Goal: Task Accomplishment & Management: Manage account settings

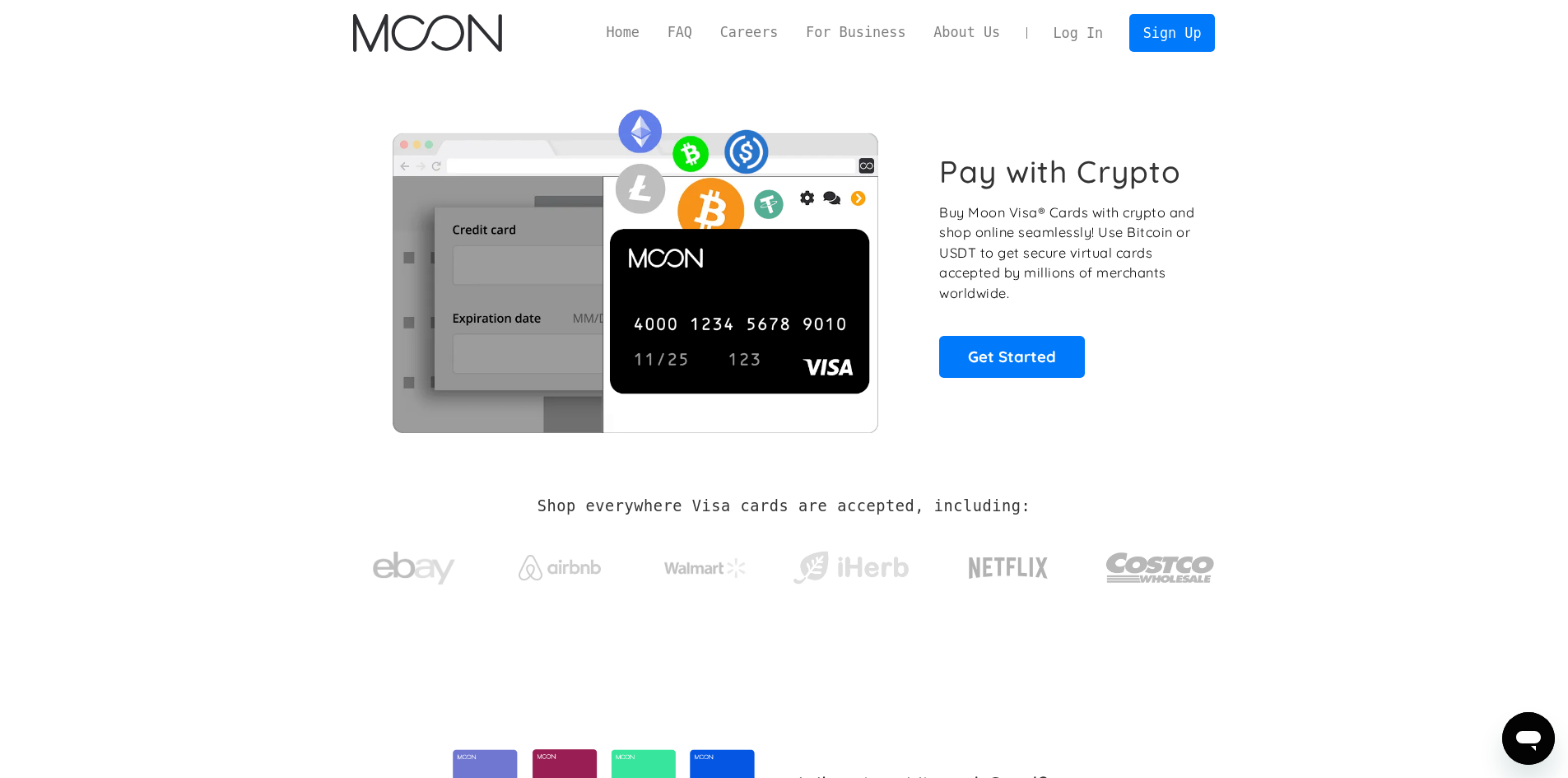
click at [1109, 22] on link "Log In" at bounding box center [1078, 33] width 78 height 36
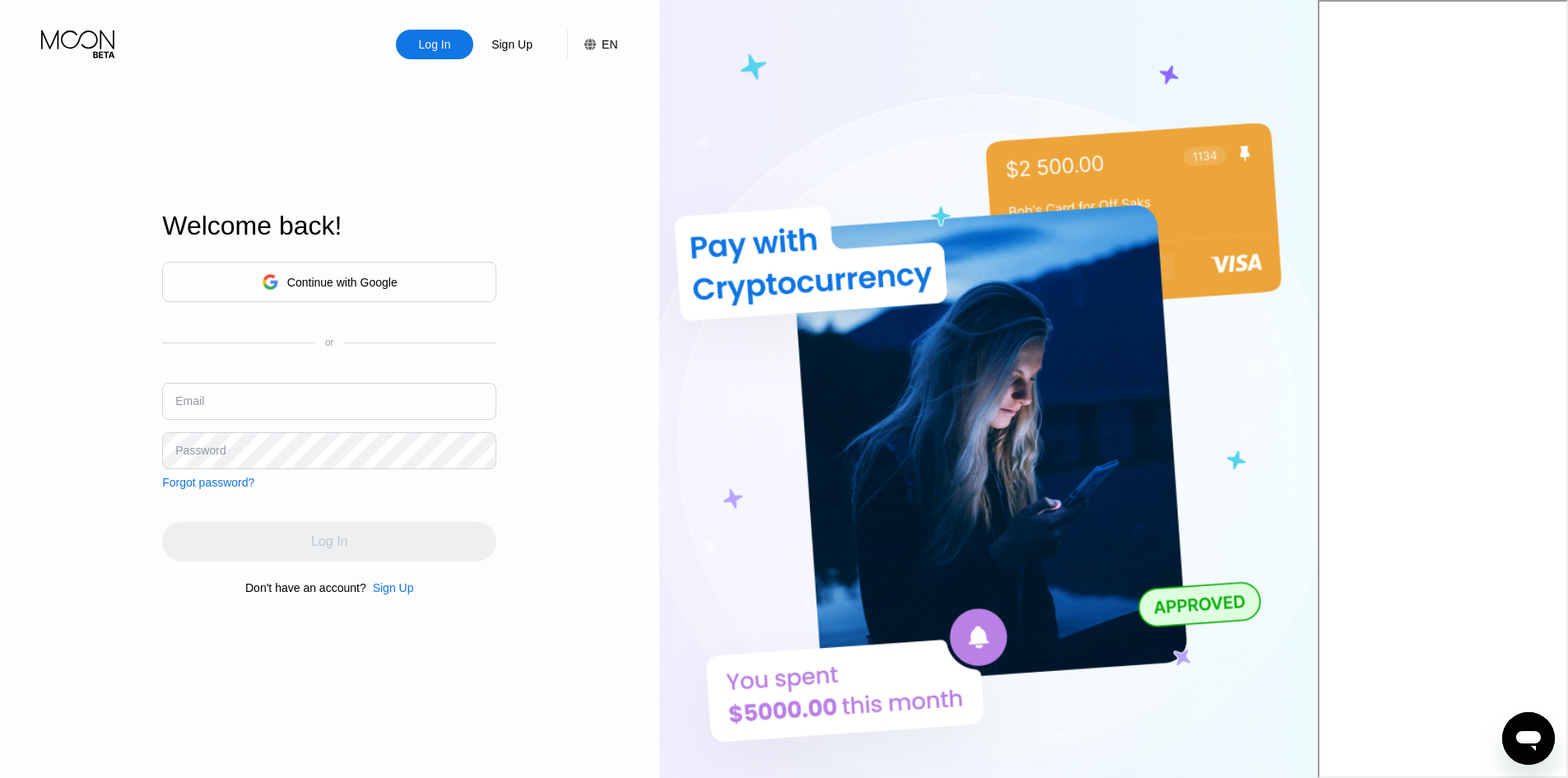
type input "[EMAIL_ADDRESS][DOMAIN_NAME]"
click at [472, 399] on input "[EMAIL_ADDRESS][DOMAIN_NAME]" at bounding box center [329, 401] width 334 height 37
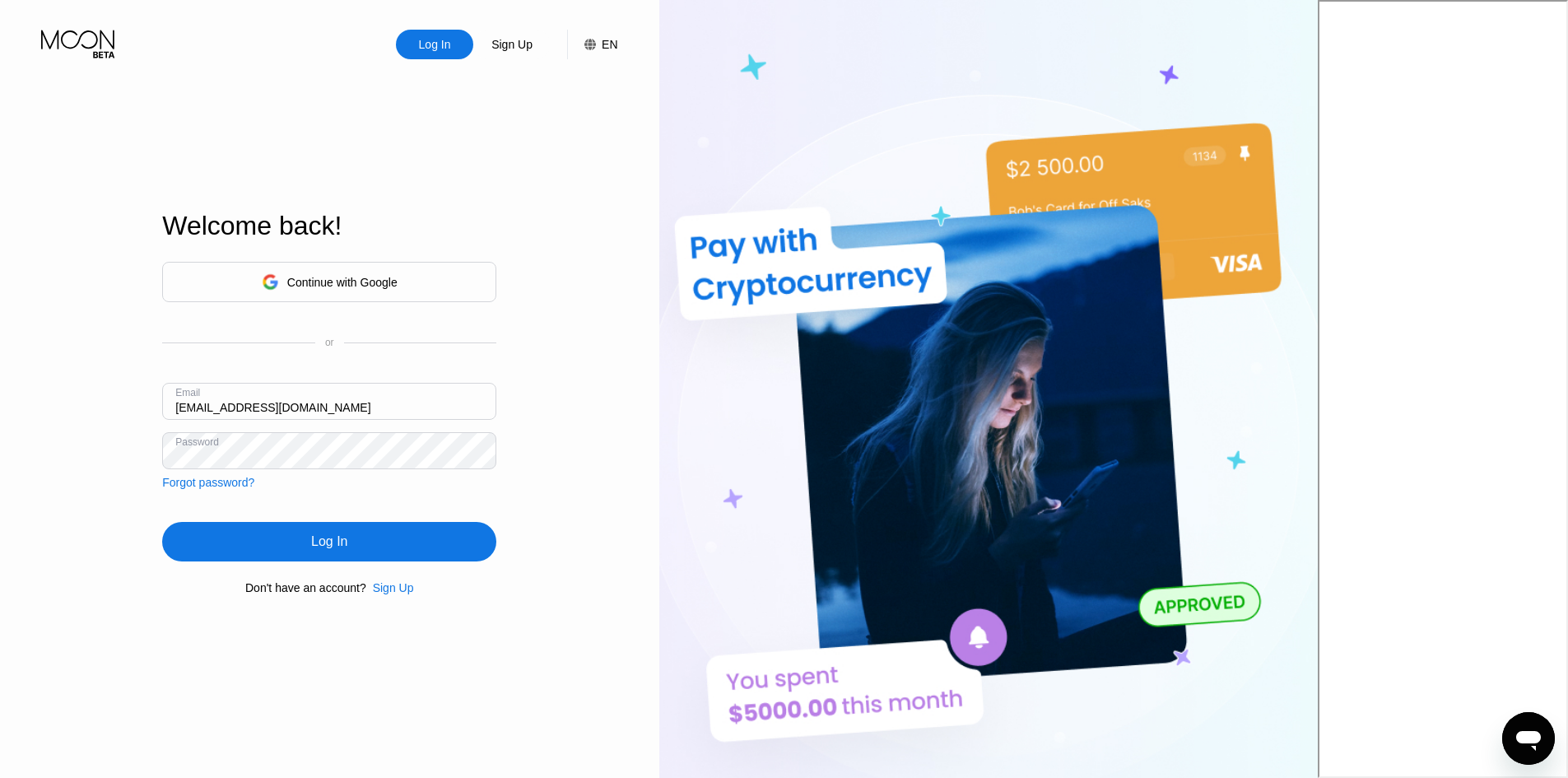
click at [446, 543] on div "Log In" at bounding box center [329, 542] width 334 height 40
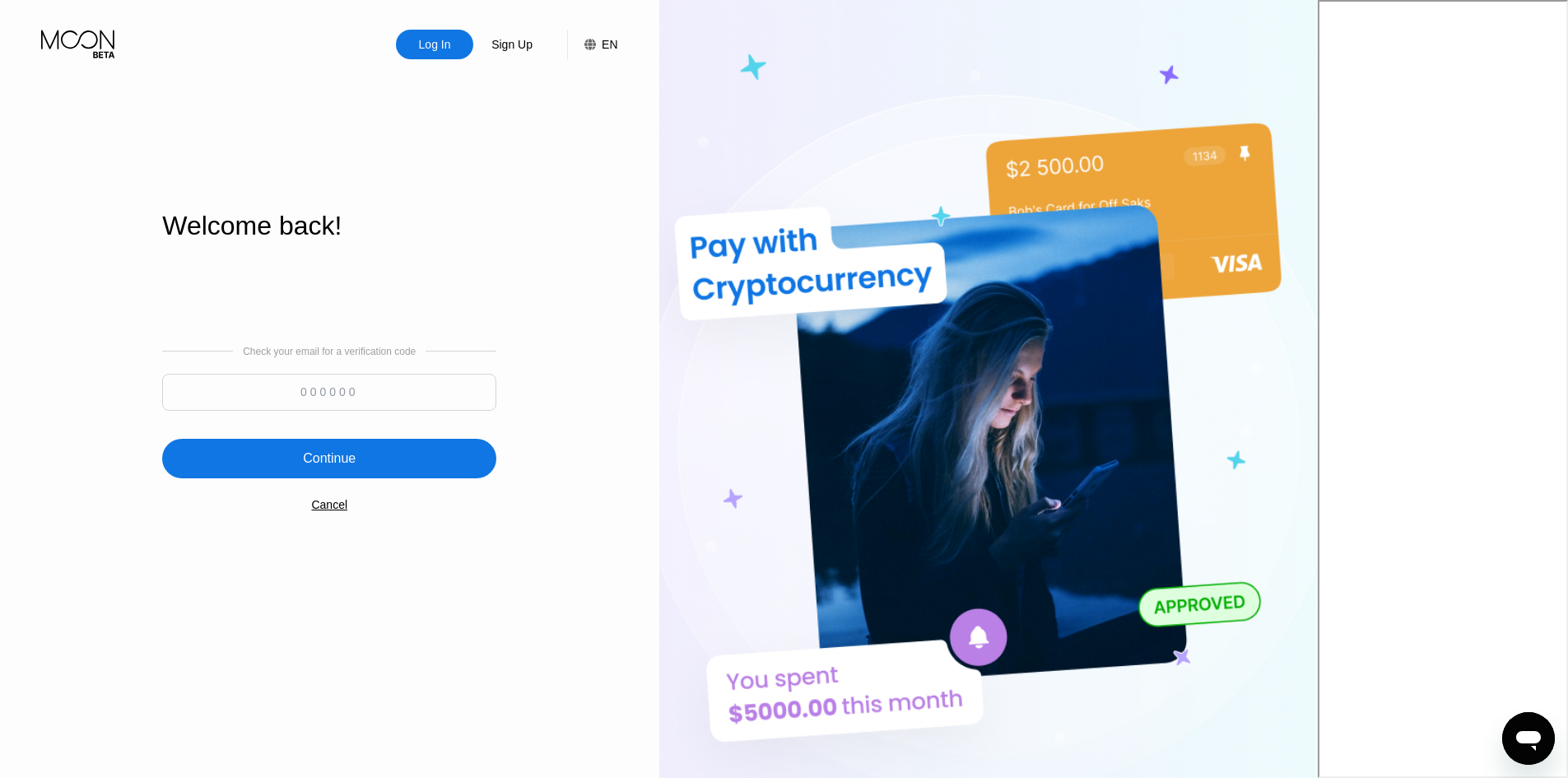
drag, startPoint x: 376, startPoint y: 418, endPoint x: 382, endPoint y: 411, distance: 9.2
click at [376, 418] on div at bounding box center [329, 397] width 334 height 45
click at [384, 410] on input at bounding box center [329, 392] width 334 height 37
paste input "421004"
type input "421004"
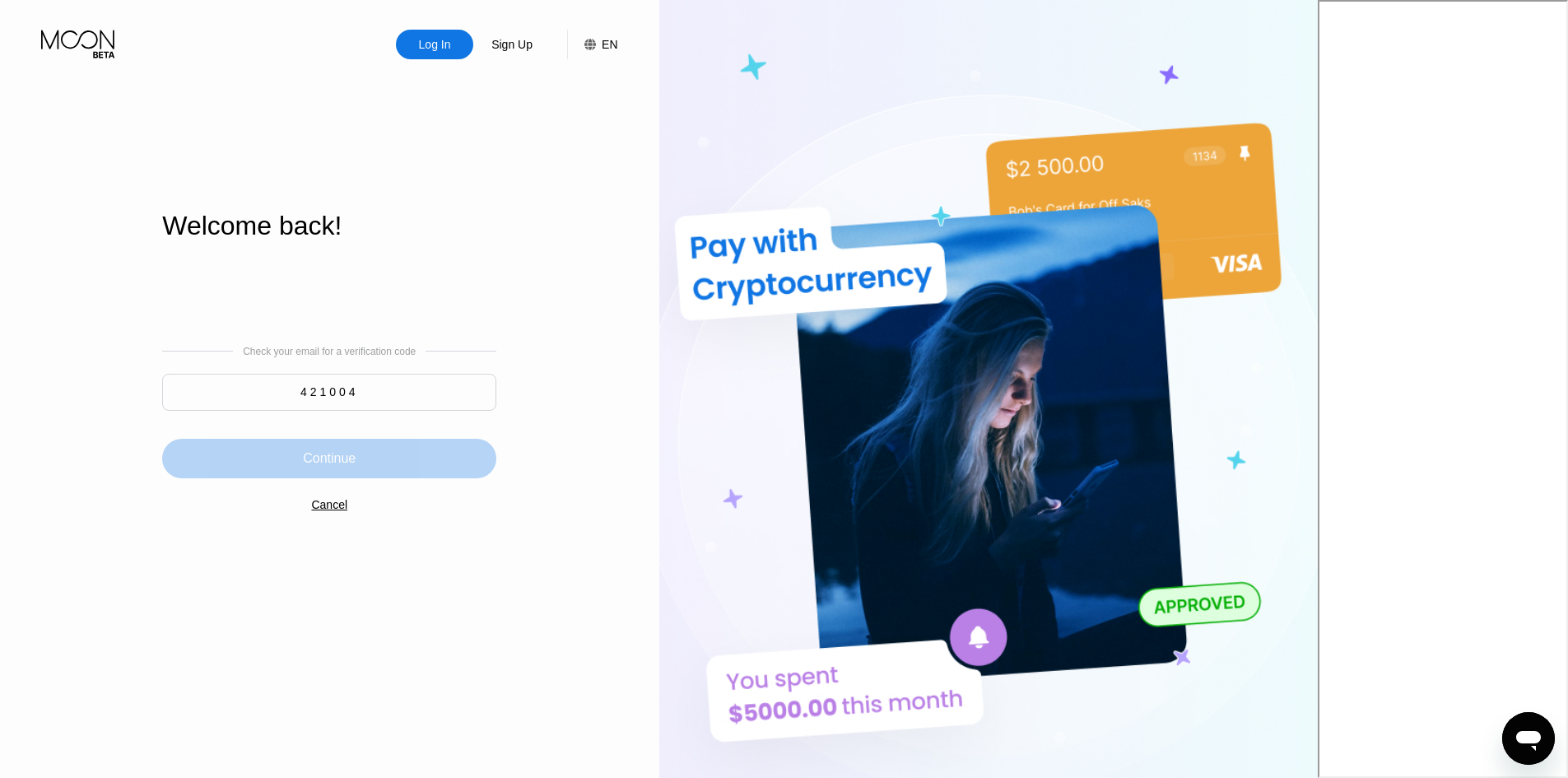
click at [356, 463] on div "Continue" at bounding box center [329, 458] width 53 height 16
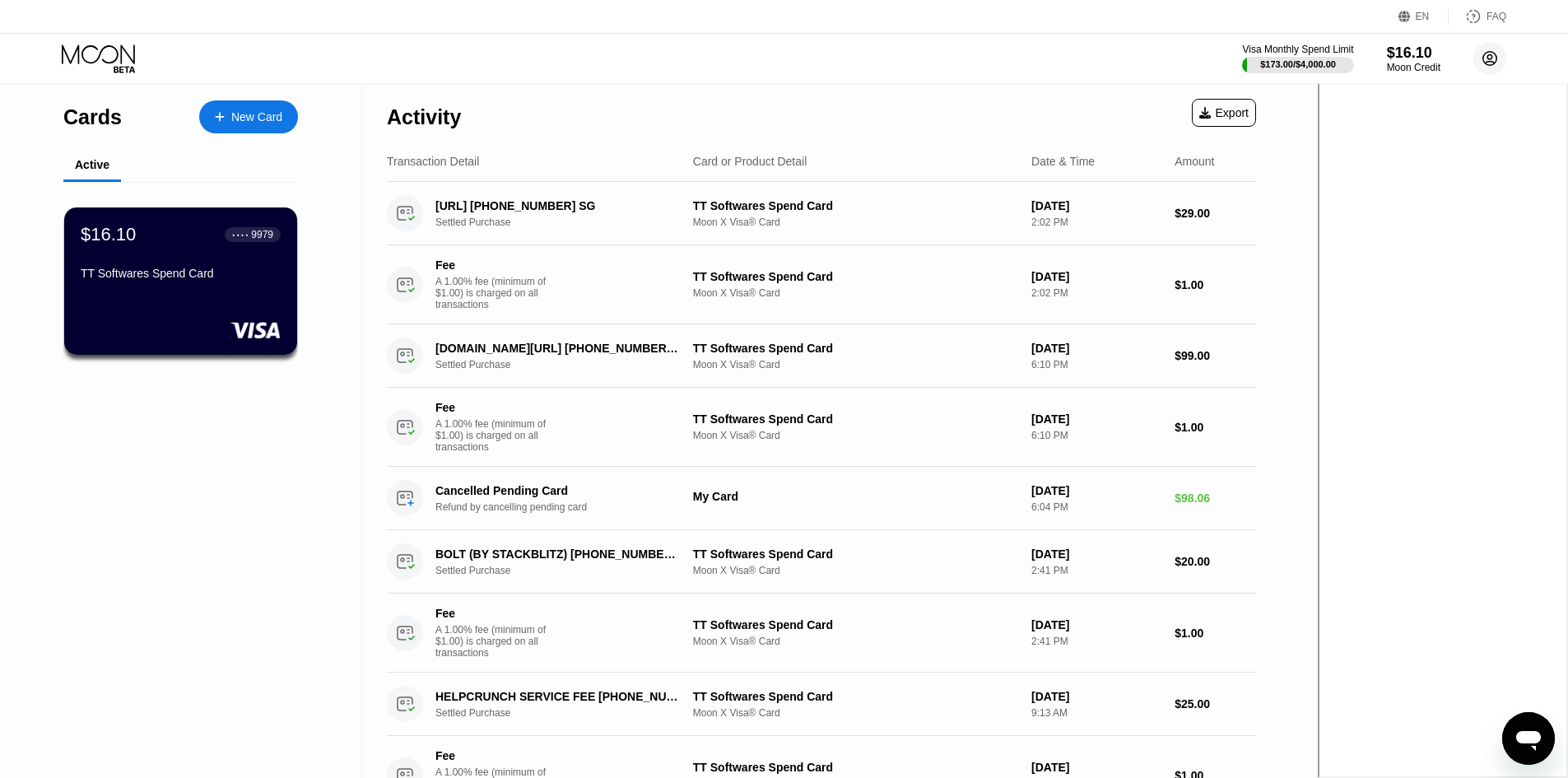
click at [1492, 64] on circle at bounding box center [1490, 59] width 33 height 33
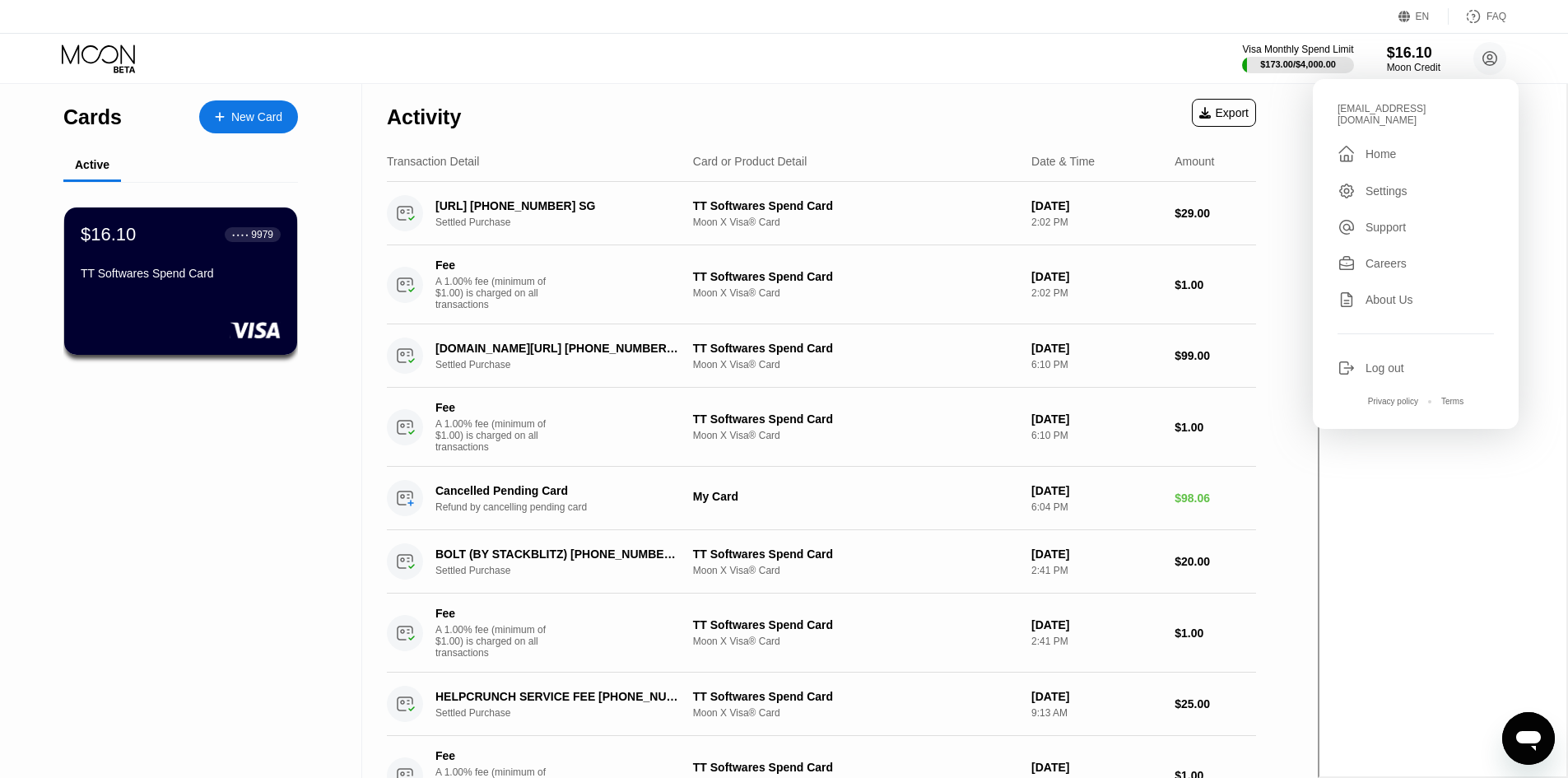
click at [1382, 184] on div "Settings" at bounding box center [1387, 190] width 42 height 13
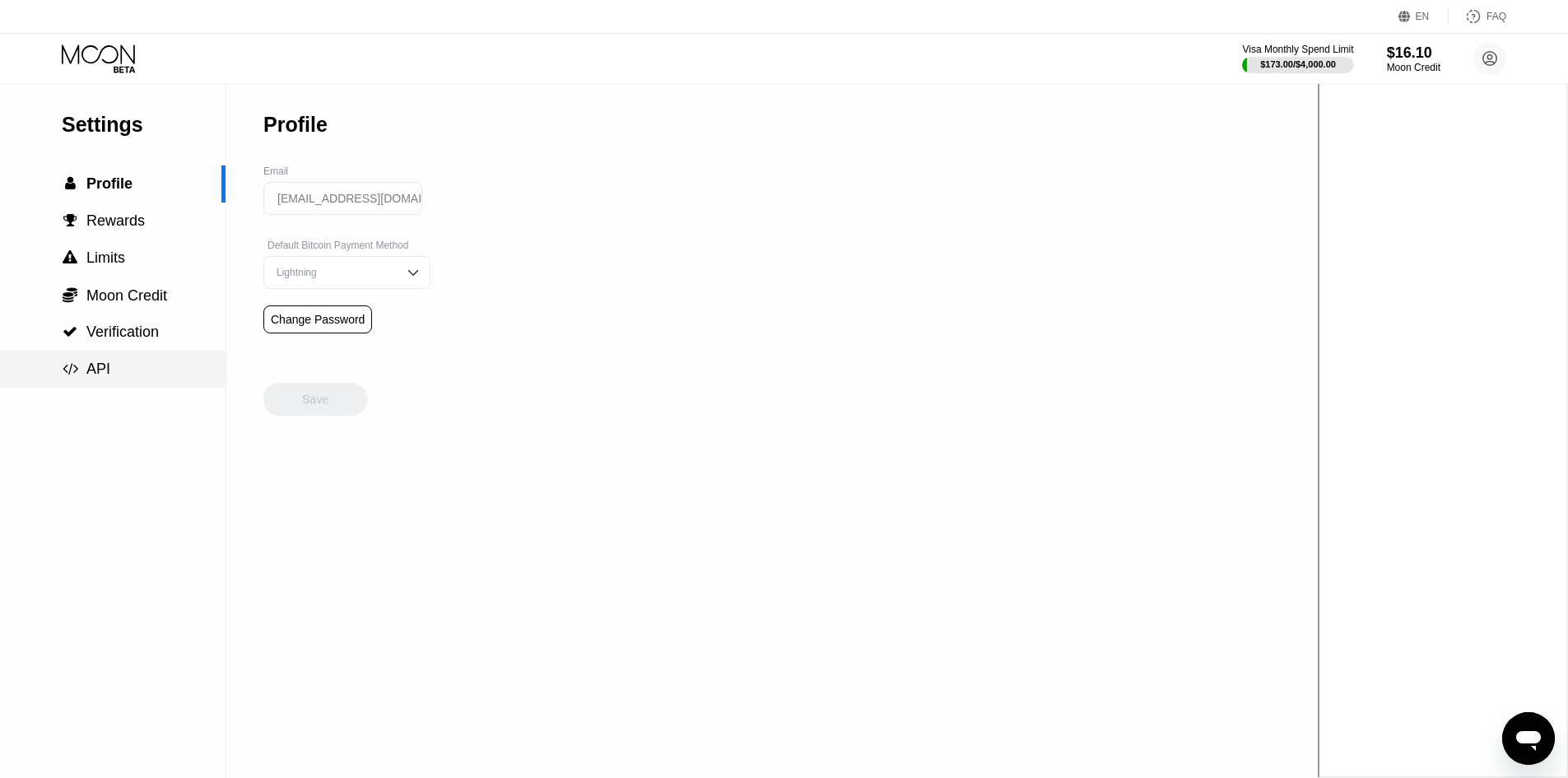
click at [132, 363] on div " API" at bounding box center [112, 369] width 225 height 17
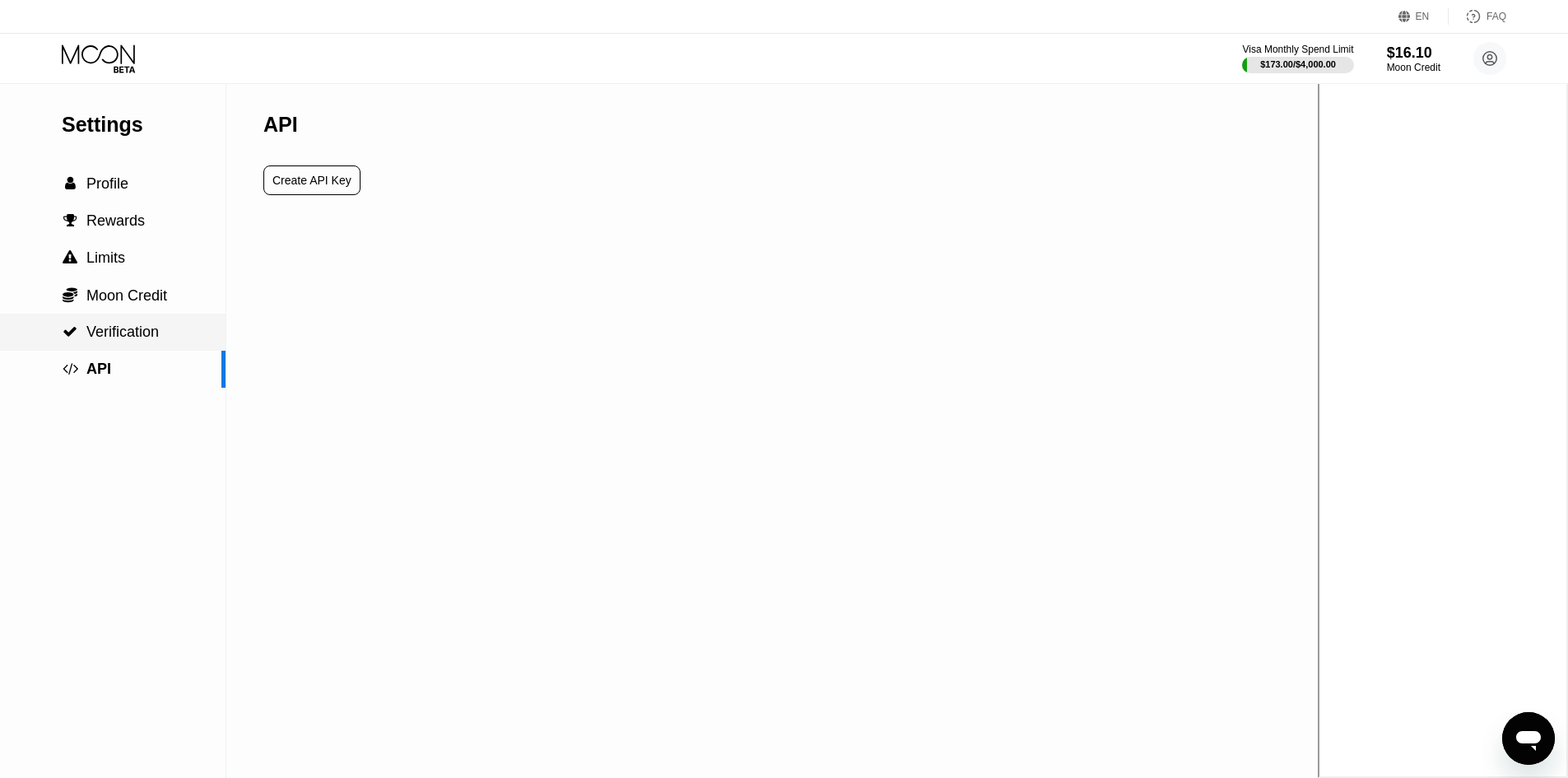
click at [136, 330] on span "Verification" at bounding box center [123, 331] width 73 height 16
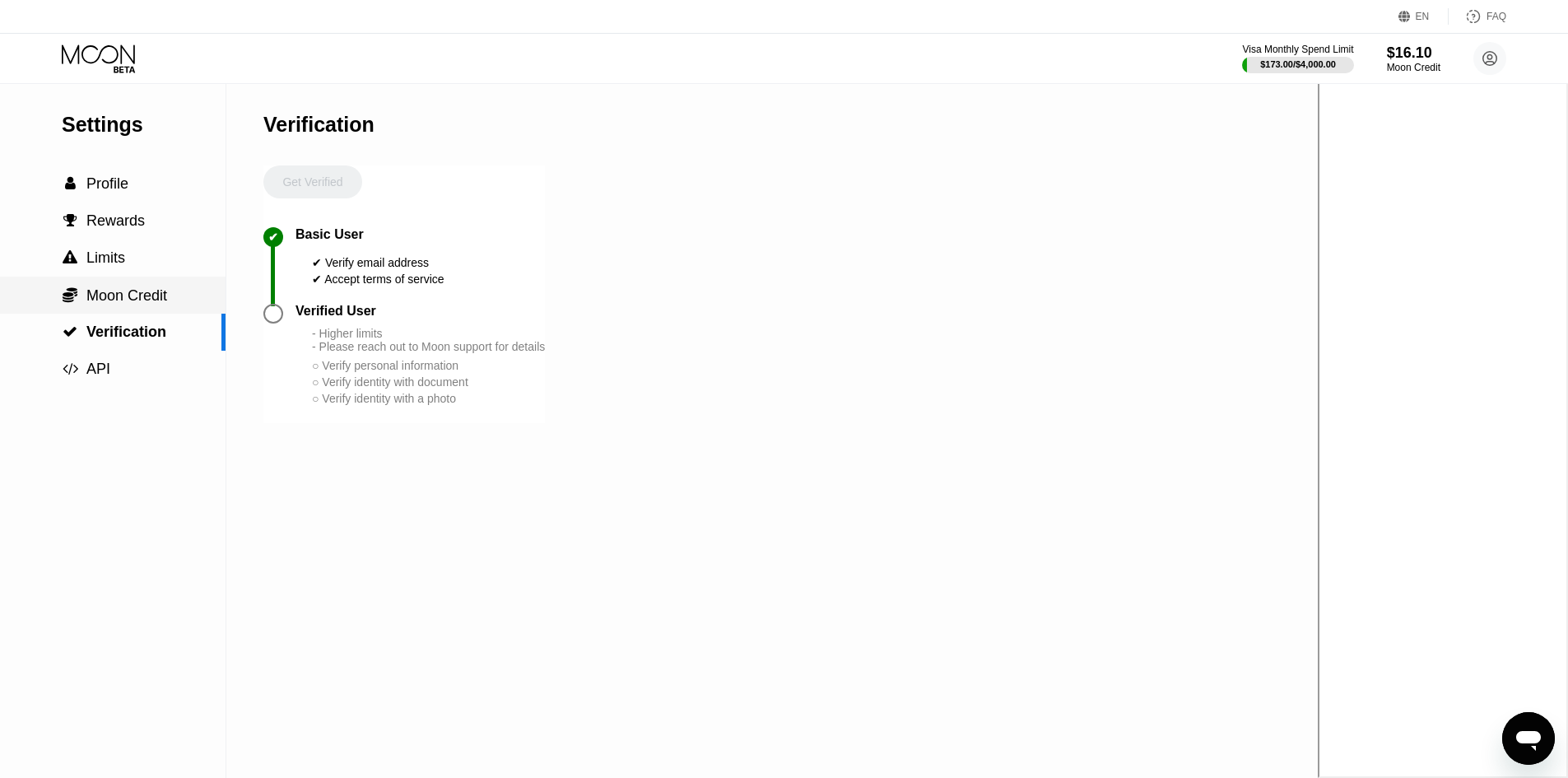
click at [143, 277] on div " Limits" at bounding box center [112, 258] width 225 height 37
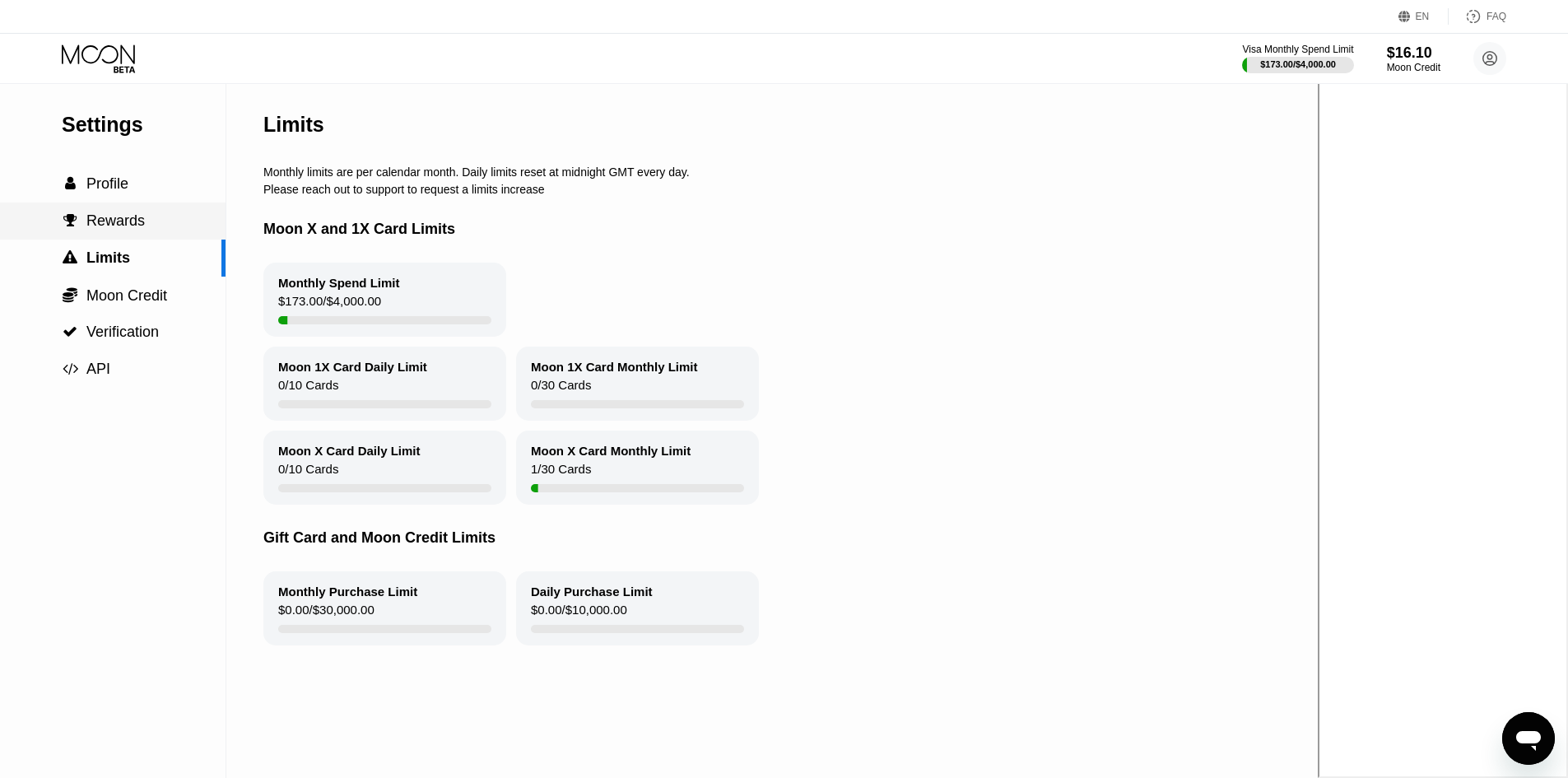
click at [135, 239] on div " Rewards" at bounding box center [112, 220] width 225 height 37
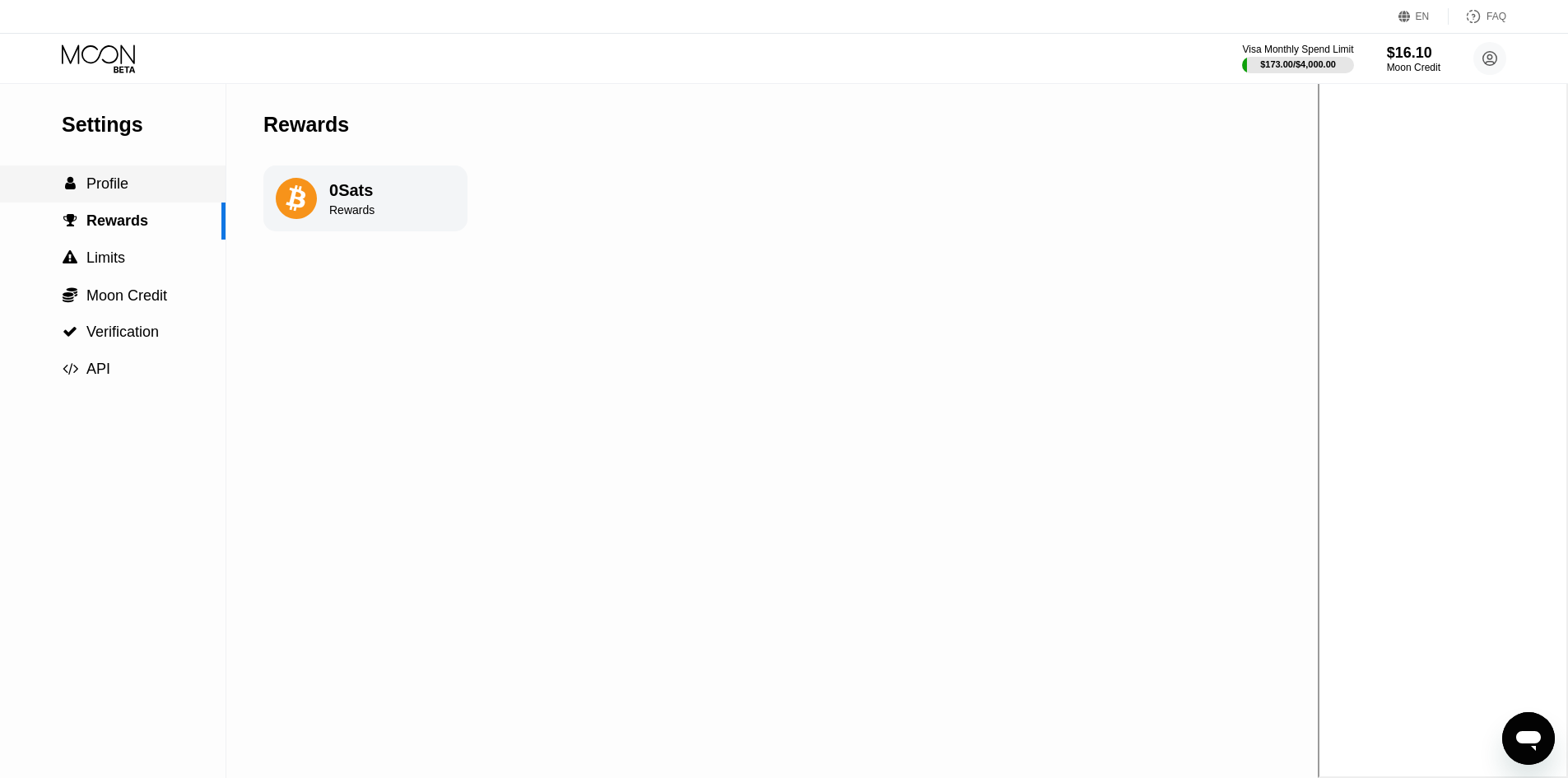
click at [164, 181] on div " Profile" at bounding box center [112, 184] width 225 height 17
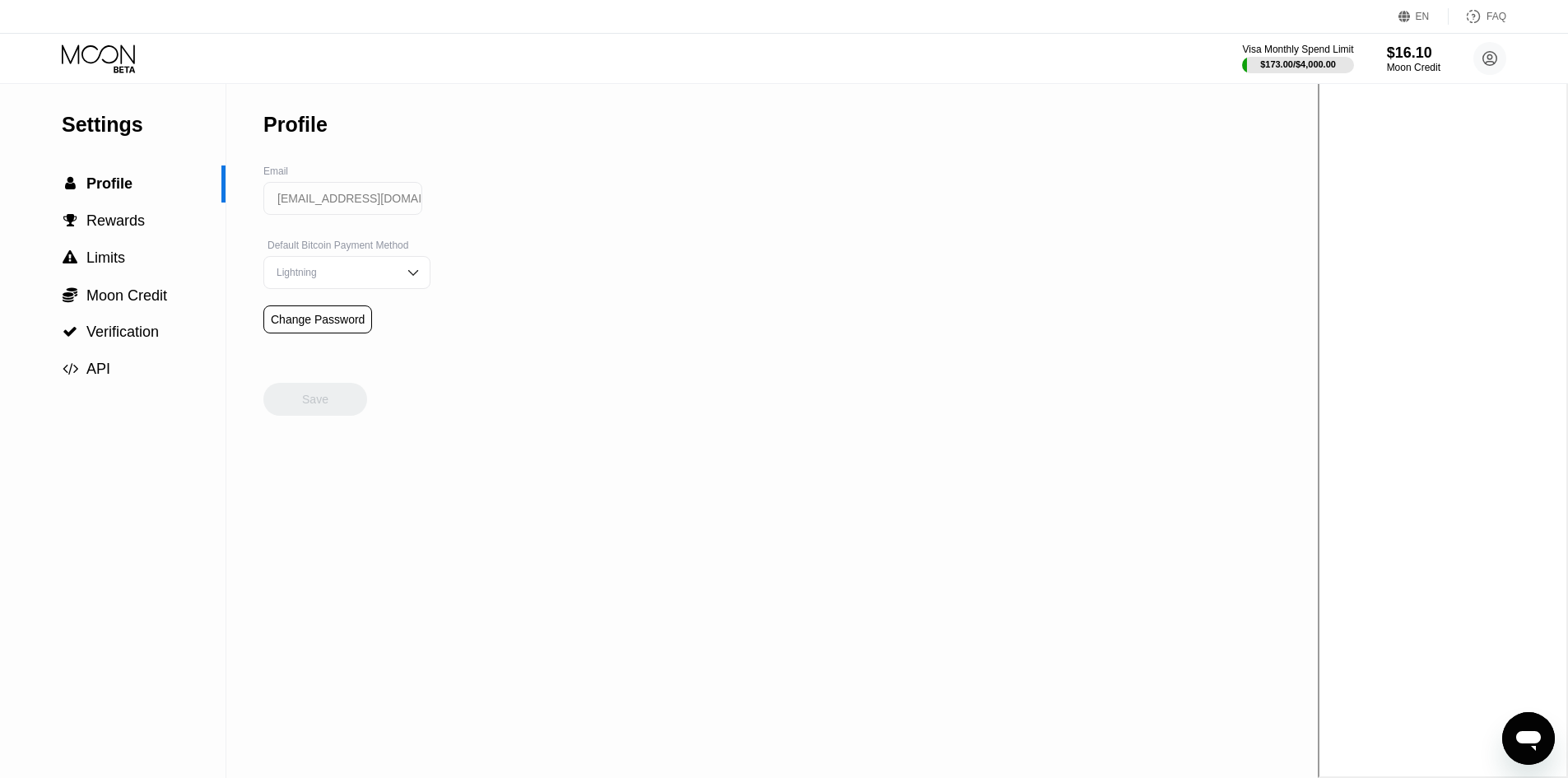
click at [354, 215] on input "[EMAIL_ADDRESS][DOMAIN_NAME]" at bounding box center [343, 199] width 159 height 33
click at [369, 273] on div "Lightning" at bounding box center [334, 272] width 124 height 11
click at [465, 354] on div "Settings  Profile  Rewards  Limits  Moon Credit  Verification  API Profil…" at bounding box center [659, 430] width 1318 height 694
click at [402, 270] on div "Lightning" at bounding box center [346, 272] width 167 height 33
click at [140, 327] on span "Verification" at bounding box center [123, 331] width 73 height 16
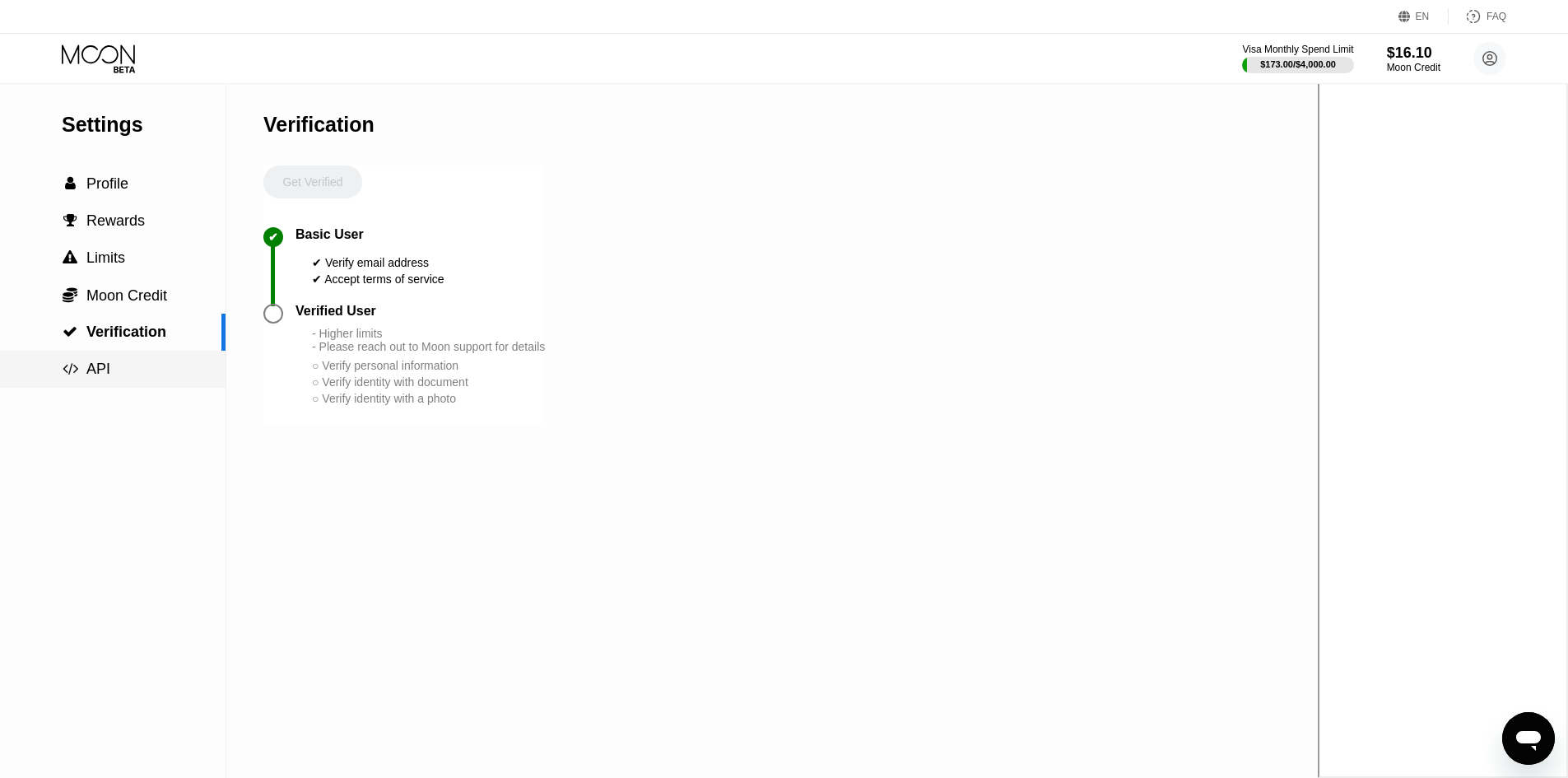
click at [107, 377] on span "API" at bounding box center [98, 368] width 24 height 16
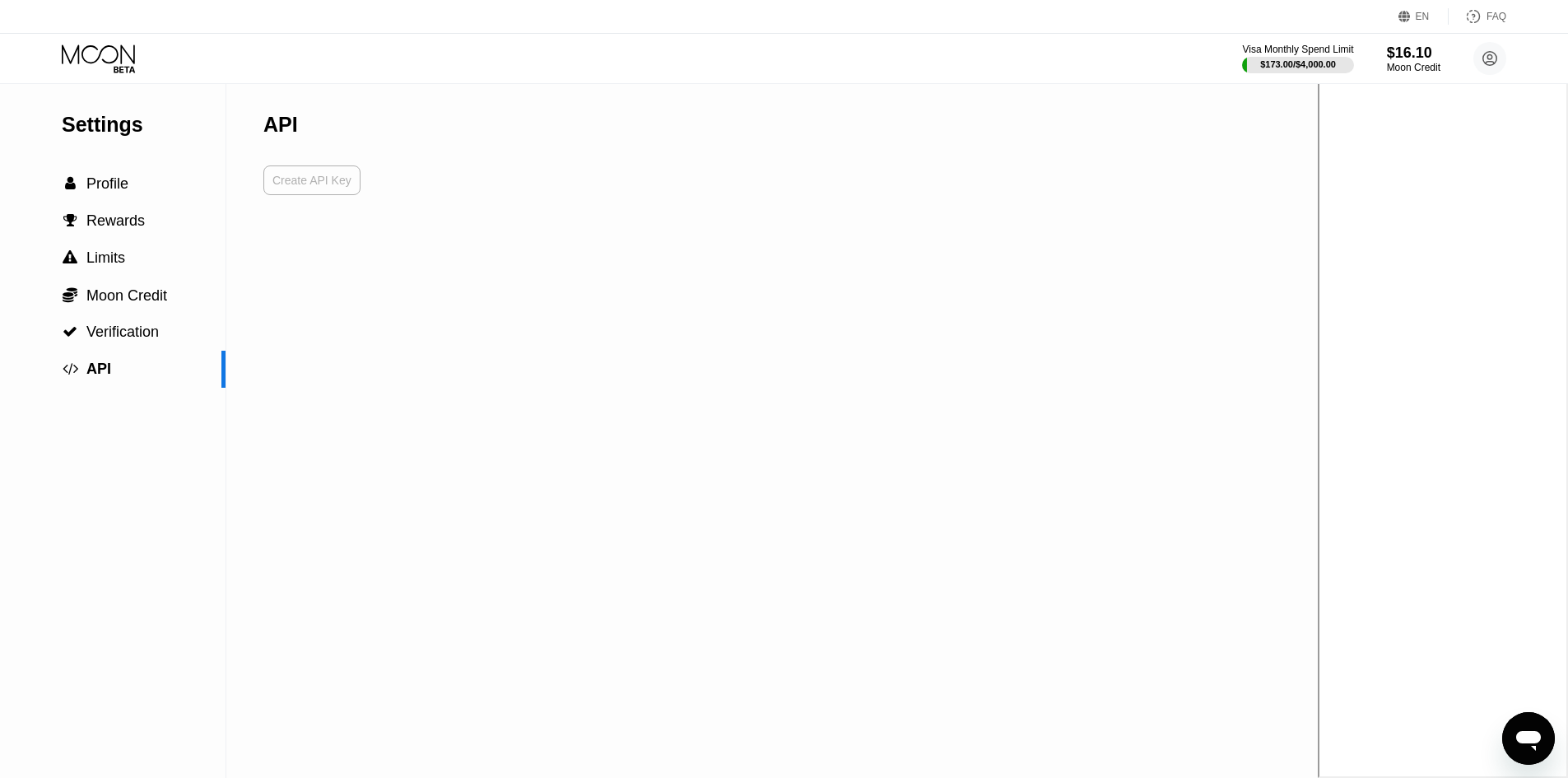
click at [308, 183] on div "Create API Key" at bounding box center [311, 180] width 79 height 15
click at [343, 206] on input "3340a140431764cc8827" at bounding box center [343, 199] width 159 height 33
click at [410, 376] on div "API API Key 3340a140431764cc8827 Delete API Key" at bounding box center [346, 430] width 167 height 694
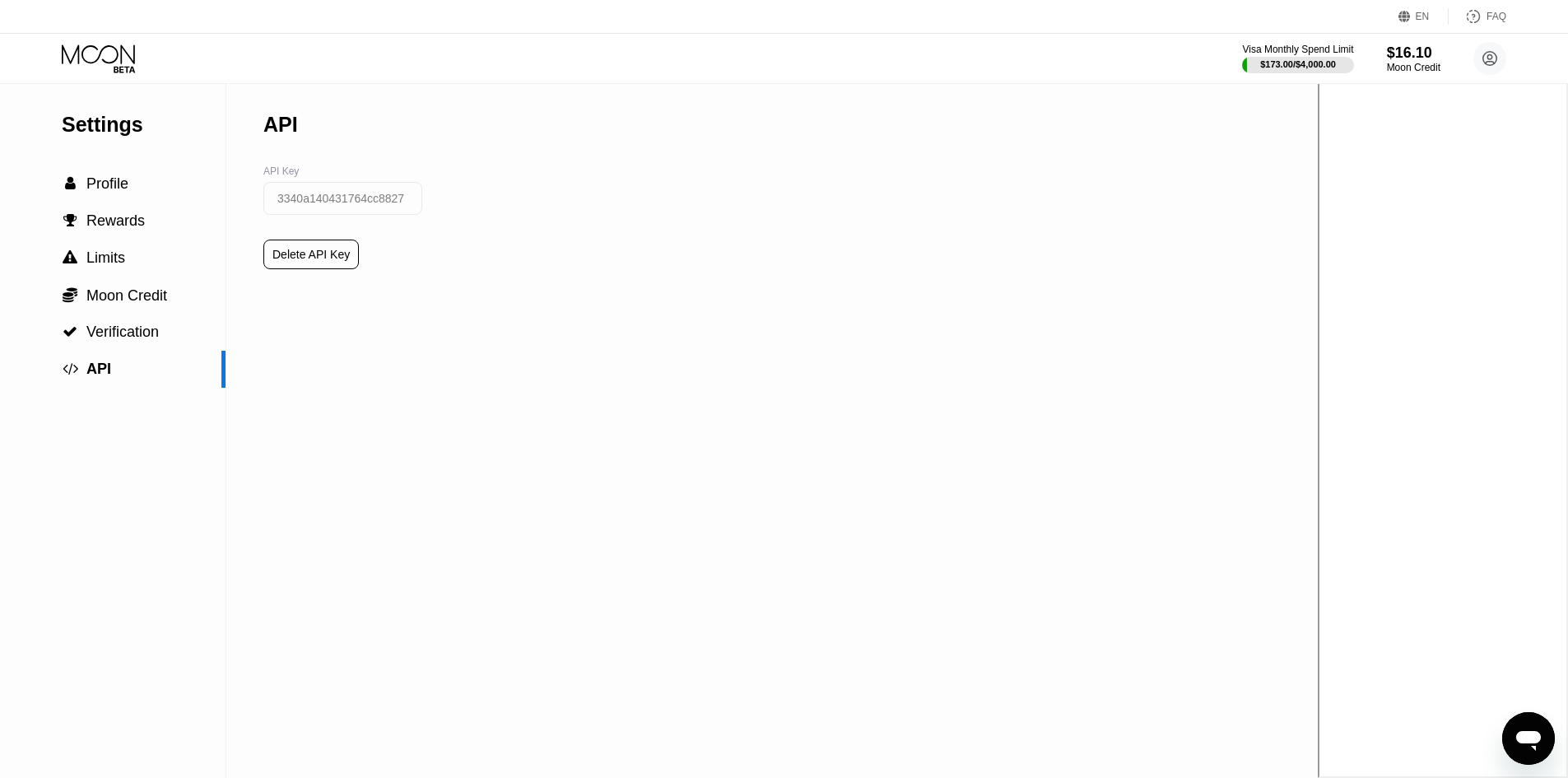
click at [384, 203] on input "3340a140431764cc8827" at bounding box center [343, 199] width 159 height 33
click at [1005, 201] on div "Settings  Profile  Rewards  Limits  Moon Credit  Verification  API API AP…" at bounding box center [659, 430] width 1318 height 694
click at [873, 308] on div "Settings  Profile  Rewards  Limits  Moon Credit  Verification  API API AP…" at bounding box center [659, 430] width 1318 height 694
click at [373, 205] on input "3340a140431764cc8827" at bounding box center [343, 199] width 159 height 33
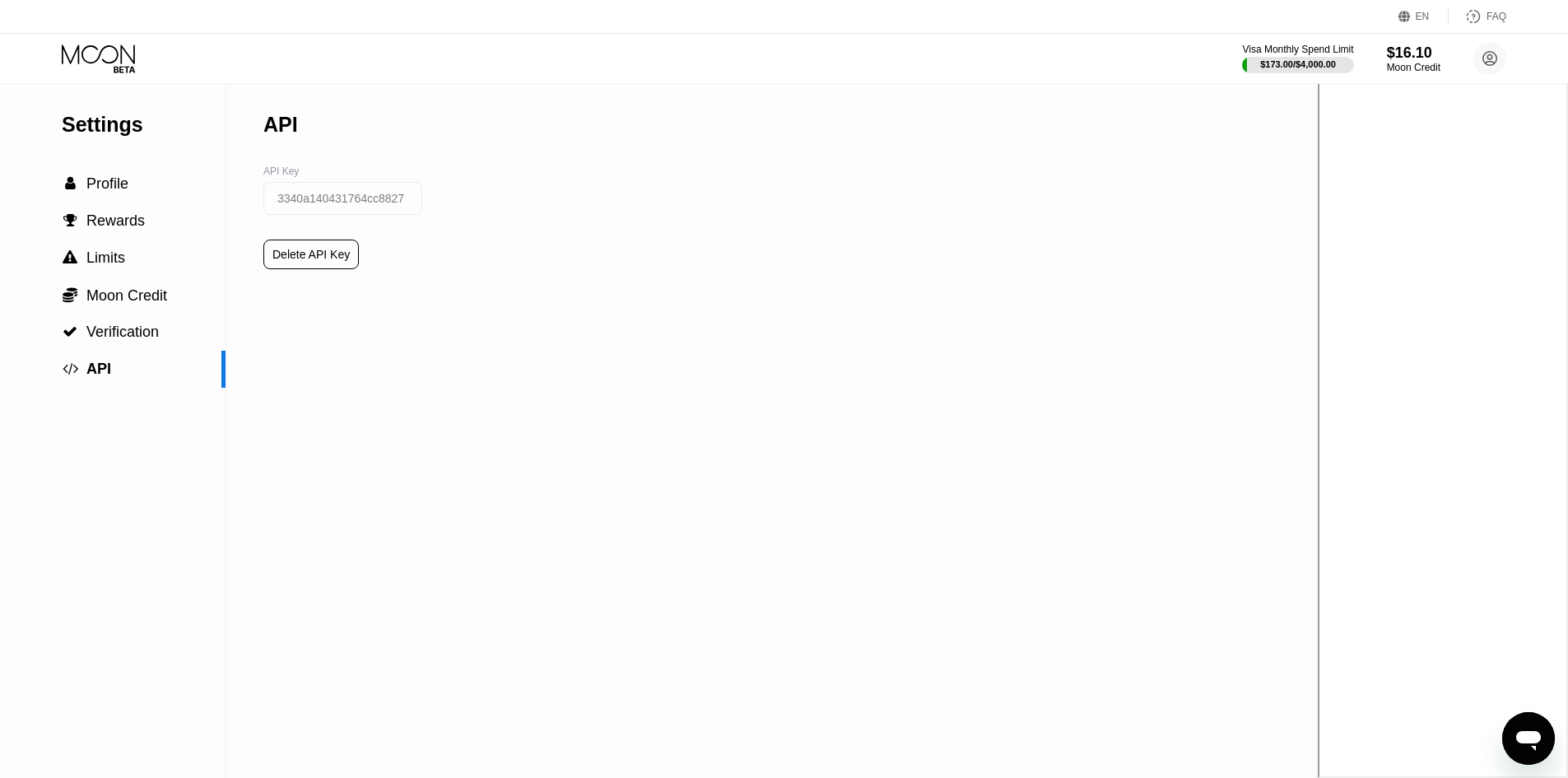
click at [1318, 264] on div "Settings  Profile  Rewards  Limits  Moon Credit  Verification  API API AP…" at bounding box center [659, 430] width 1318 height 694
click at [131, 188] on div " Profile" at bounding box center [112, 184] width 225 height 17
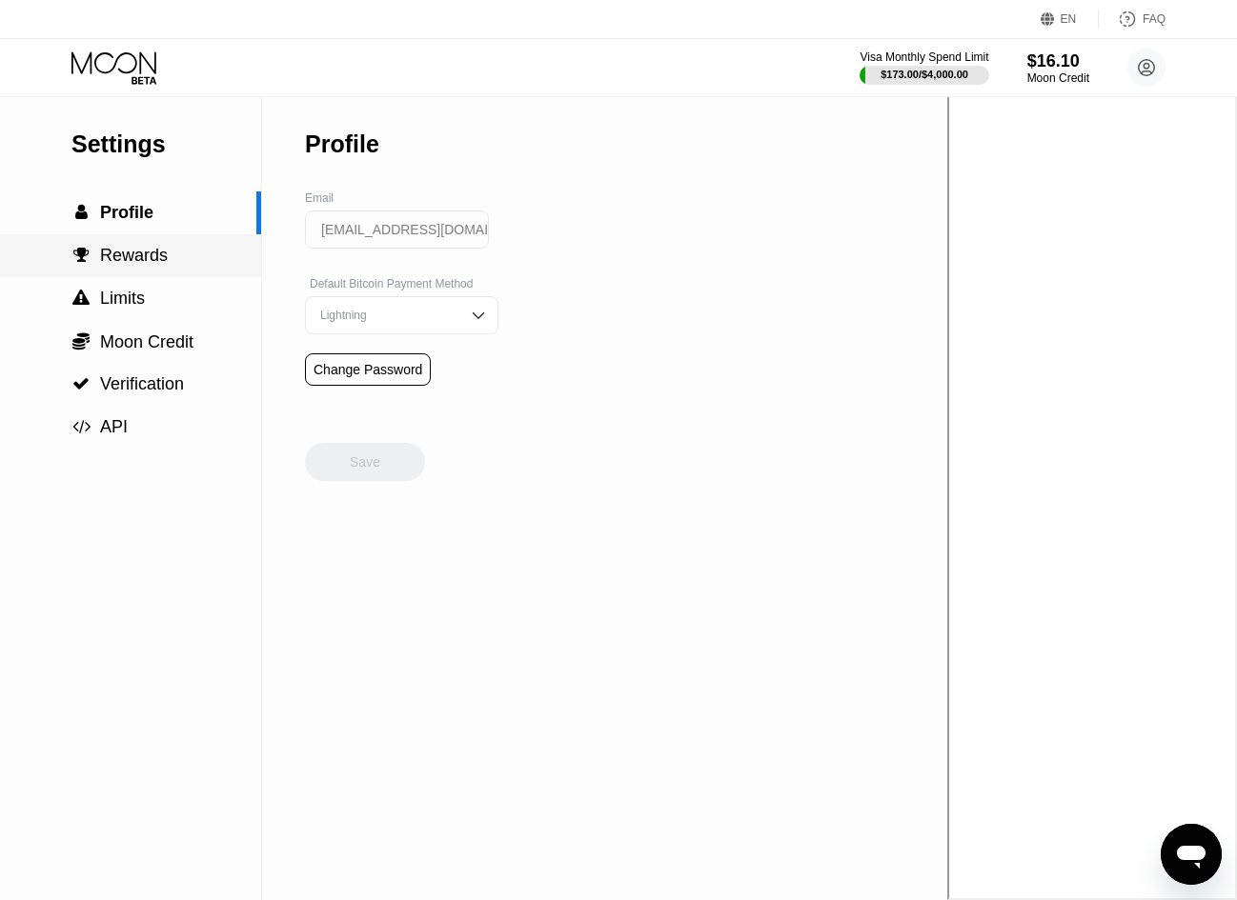
click at [135, 248] on div " Rewards" at bounding box center [130, 255] width 261 height 43
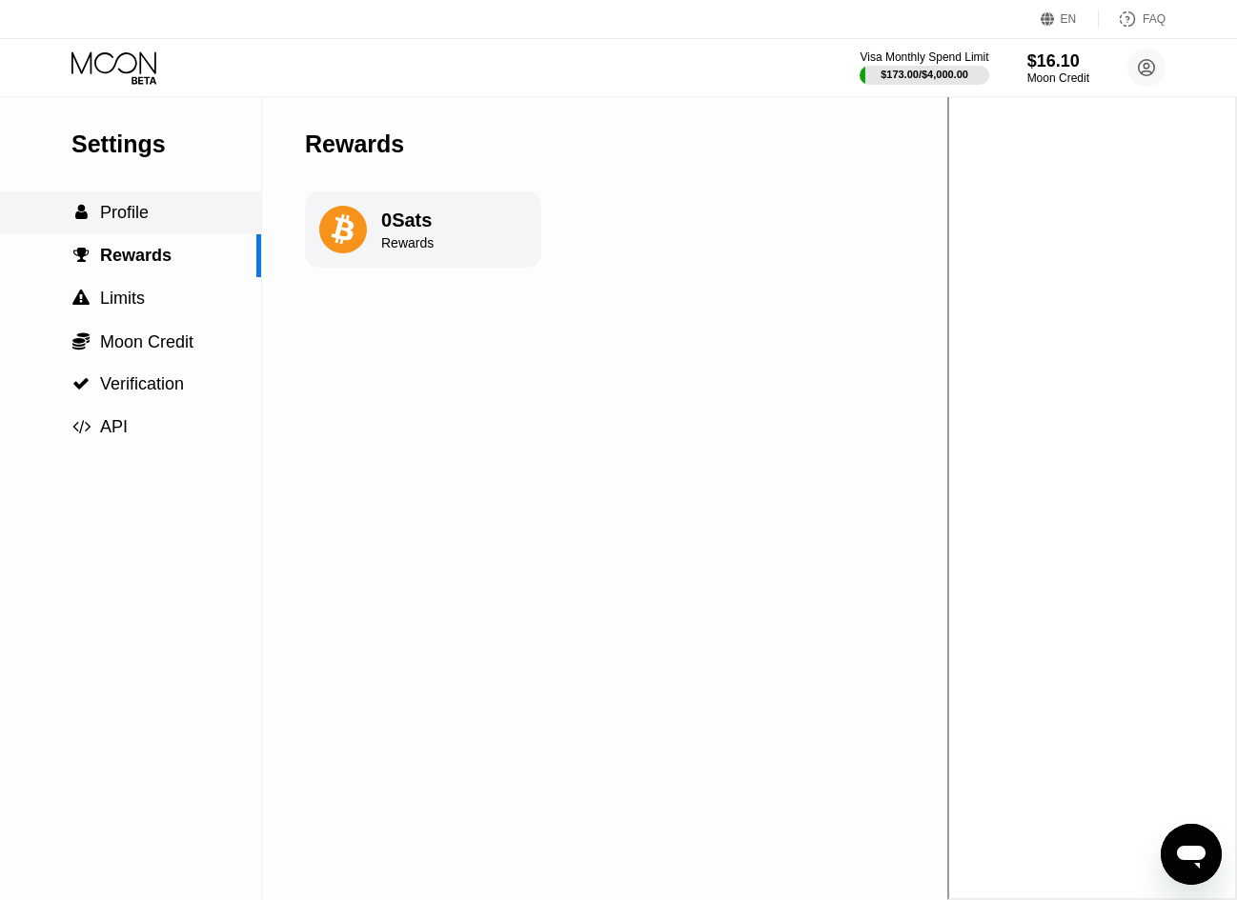
click at [130, 220] on span "Profile" at bounding box center [124, 212] width 49 height 19
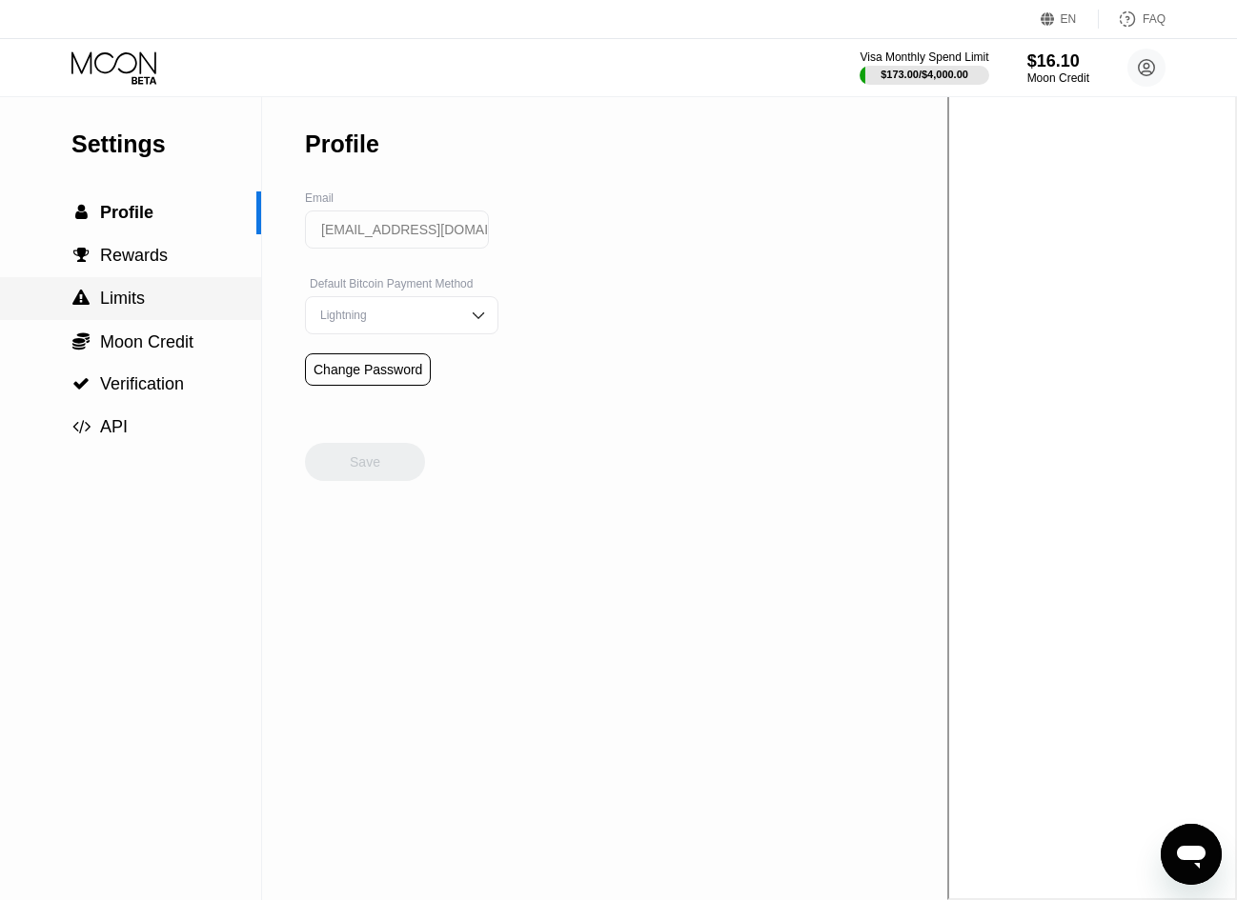
click at [140, 320] on div " Limits" at bounding box center [130, 298] width 261 height 43
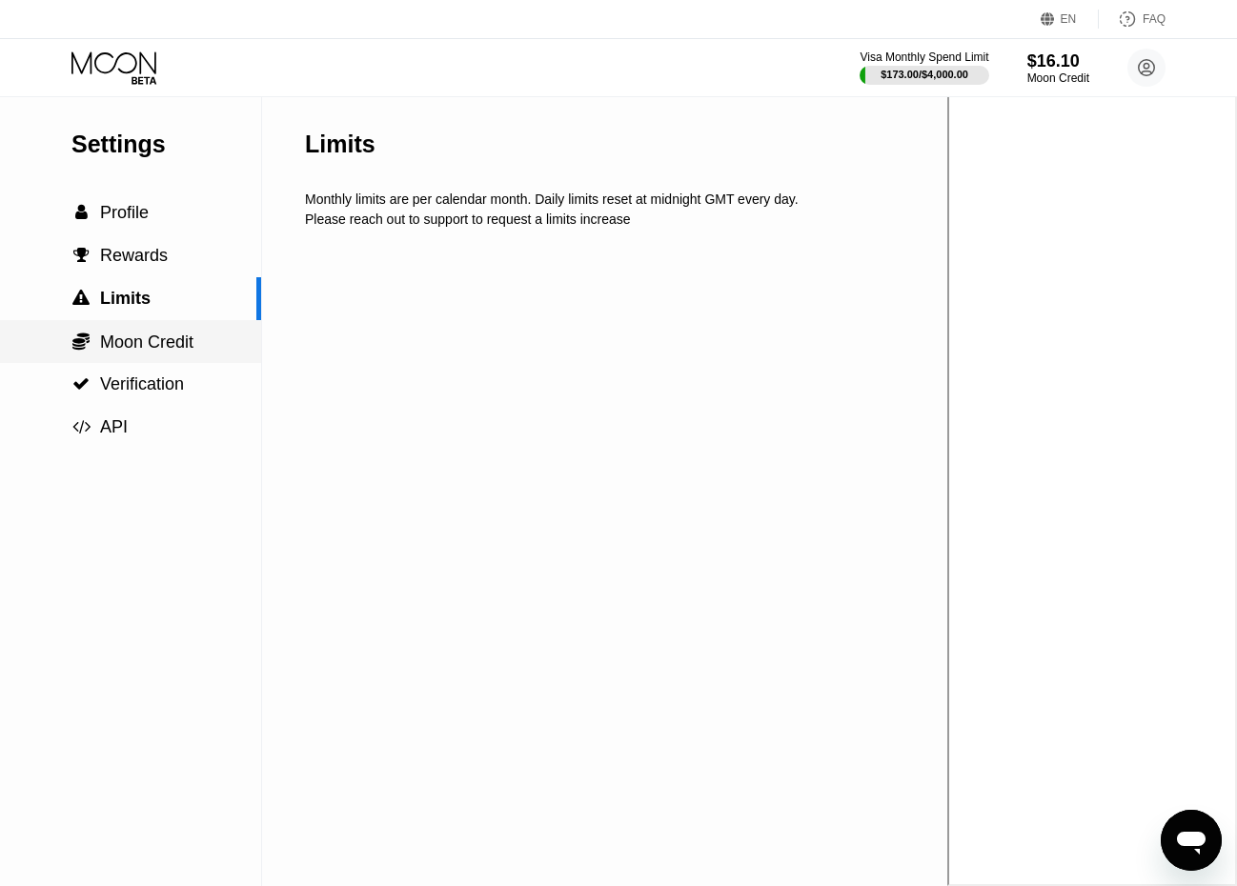
click at [140, 348] on span "Moon Credit" at bounding box center [146, 342] width 93 height 19
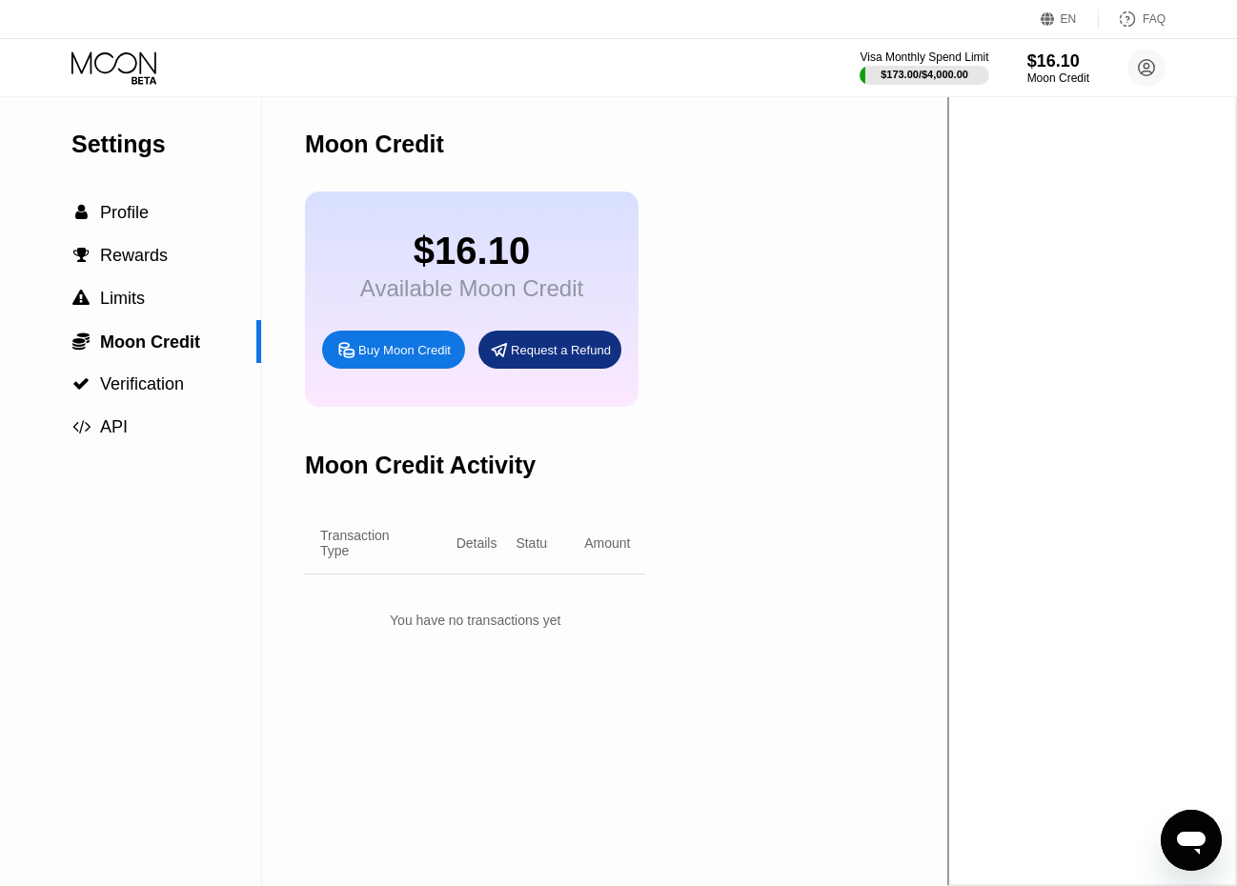
click at [125, 55] on icon at bounding box center [115, 67] width 89 height 33
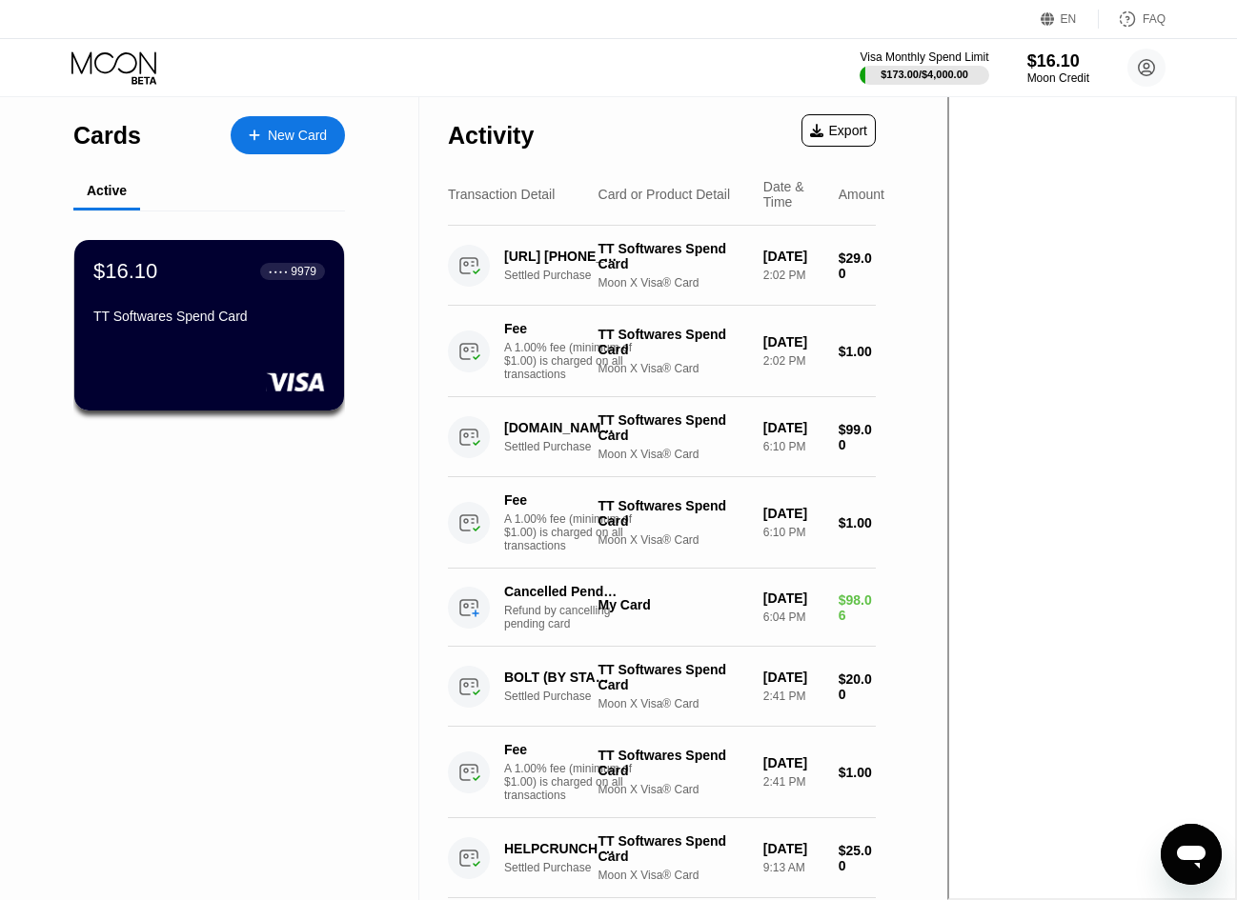
click at [867, 131] on div "Activity Export" at bounding box center [662, 130] width 428 height 67
click at [876, 137] on div "Activity Export" at bounding box center [662, 130] width 428 height 67
